Goal: Register for event/course

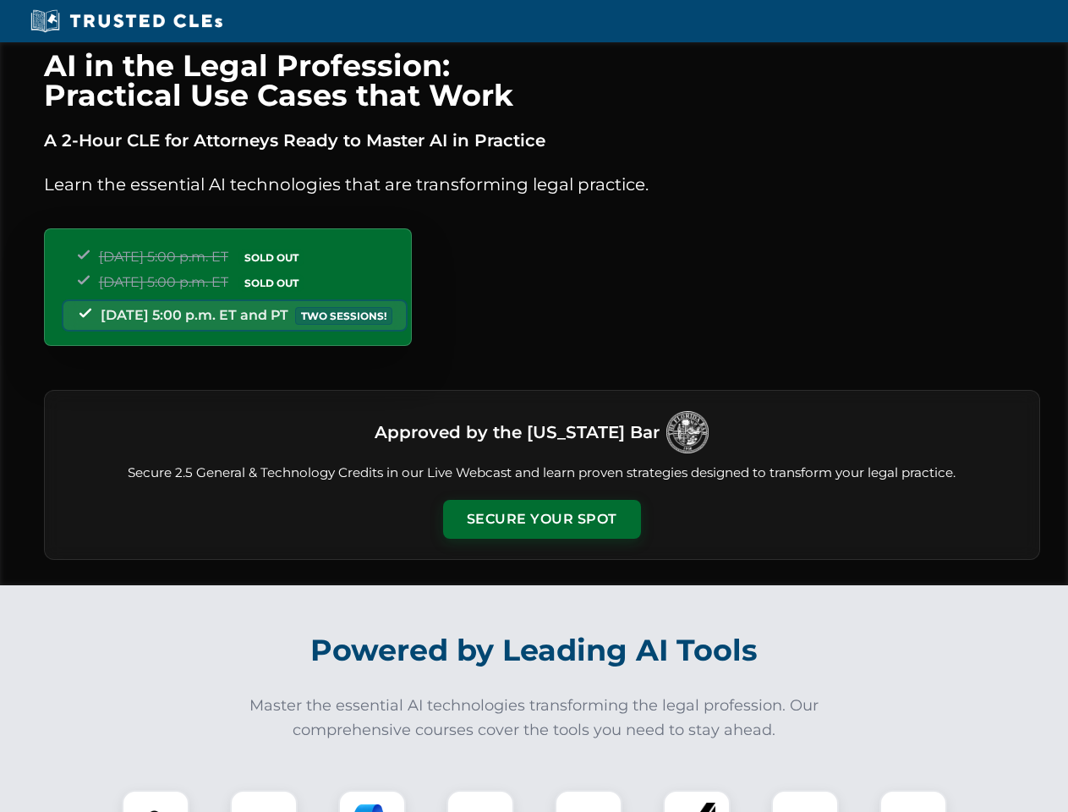
click at [541, 519] on button "Secure Your Spot" at bounding box center [542, 519] width 198 height 39
click at [156, 801] on img at bounding box center [155, 823] width 49 height 49
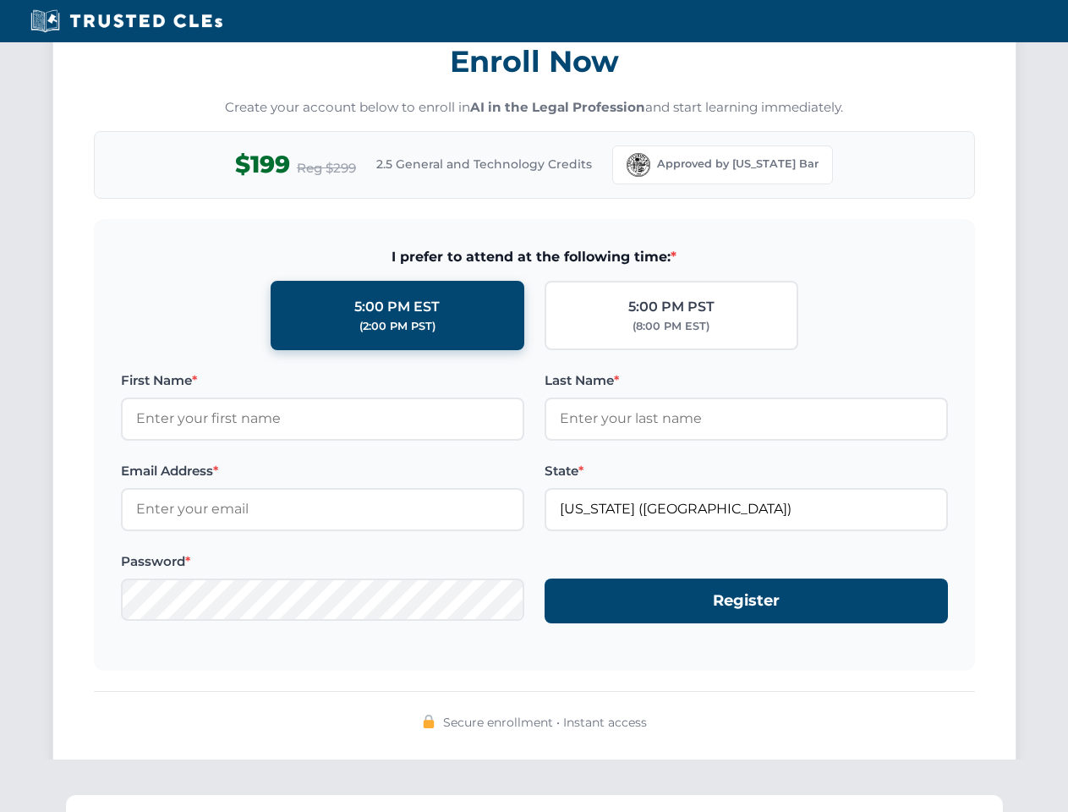
scroll to position [1660, 0]
